Goal: Task Accomplishment & Management: Manage account settings

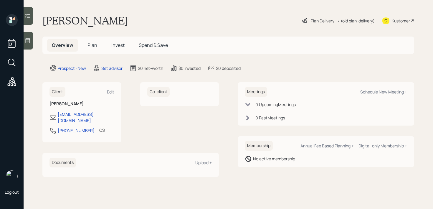
click at [31, 42] on icon at bounding box center [28, 41] width 6 height 6
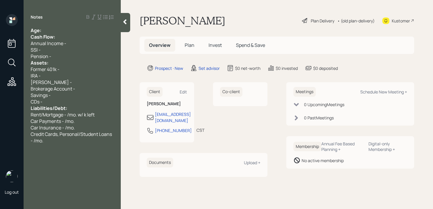
click at [85, 30] on div "Age:" at bounding box center [72, 30] width 83 height 6
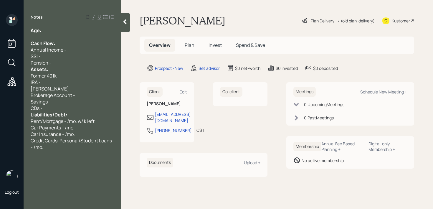
click at [74, 60] on div "Pension -" at bounding box center [72, 62] width 83 height 6
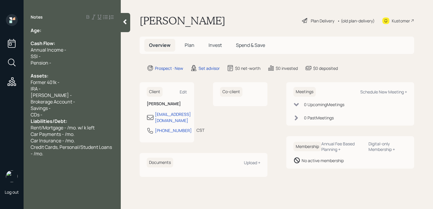
click at [76, 111] on div "CDs -" at bounding box center [72, 114] width 83 height 6
click at [69, 112] on div "CDs -" at bounding box center [72, 114] width 83 height 6
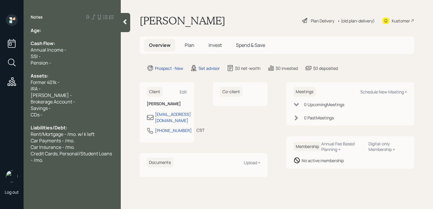
click at [126, 28] on div at bounding box center [125, 22] width 9 height 19
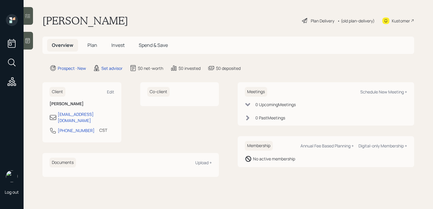
click at [24, 44] on div at bounding box center [28, 41] width 9 height 18
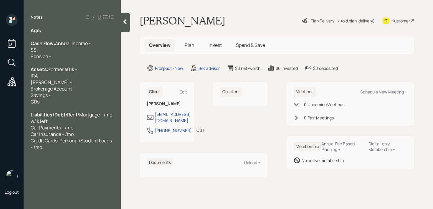
click at [125, 19] on icon at bounding box center [125, 22] width 6 height 6
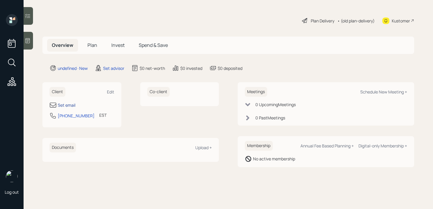
click at [71, 104] on div "Set email" at bounding box center [67, 105] width 18 height 6
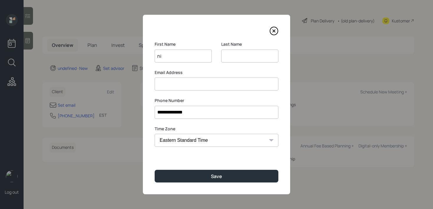
type input "n"
type input "A"
